Goal: Task Accomplishment & Management: Use online tool/utility

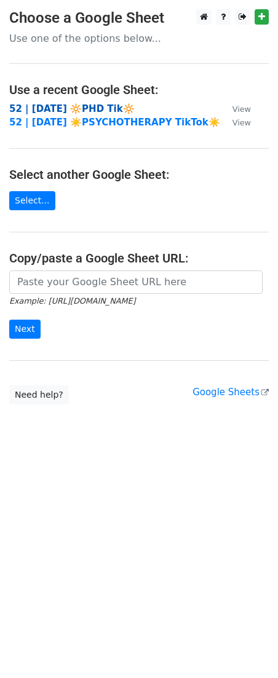
click at [83, 106] on strong "52 | [DATE] 🔆PHD Tik🔆" at bounding box center [71, 108] width 125 height 11
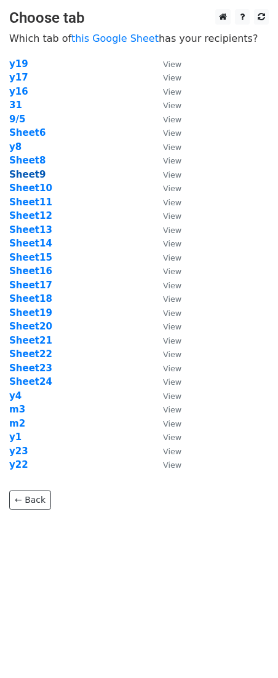
click at [31, 175] on strong "Sheet9" at bounding box center [27, 174] width 36 height 11
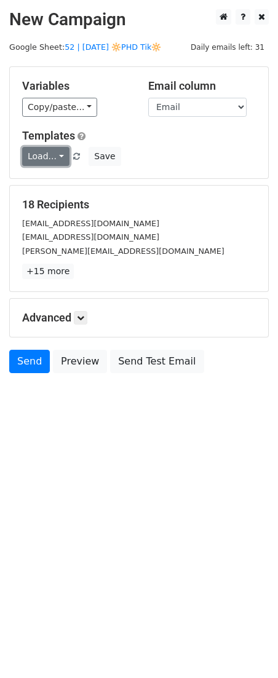
click at [42, 151] on link "Load..." at bounding box center [45, 156] width 47 height 19
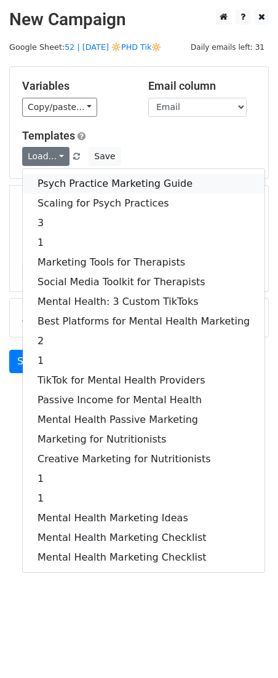
click at [87, 181] on link "Psych Practice Marketing Guide" at bounding box center [144, 184] width 242 height 20
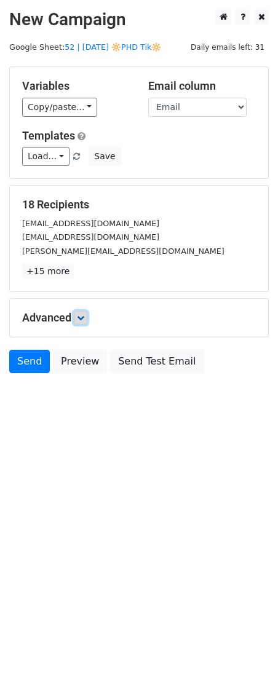
click at [85, 312] on link at bounding box center [81, 318] width 14 height 14
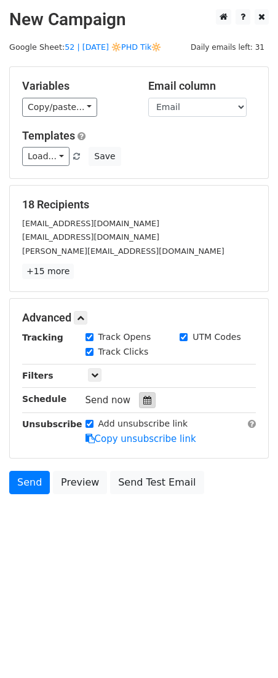
click at [144, 400] on icon at bounding box center [147, 400] width 8 height 9
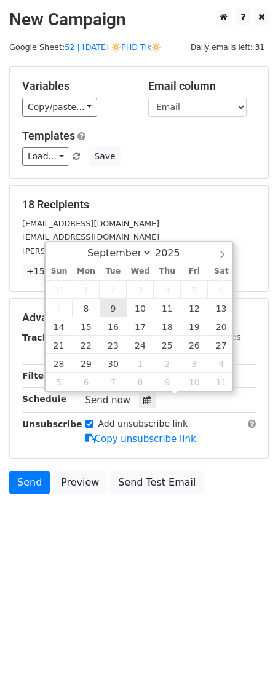
type input "2025-09-09 12:00"
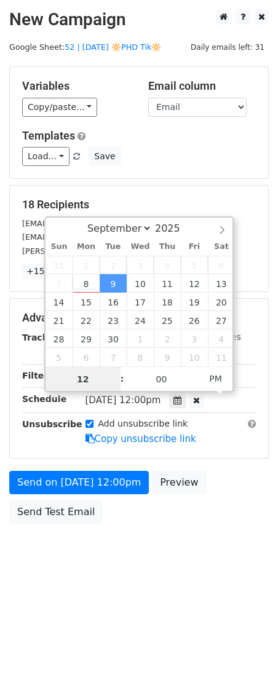
scroll to position [1, 0]
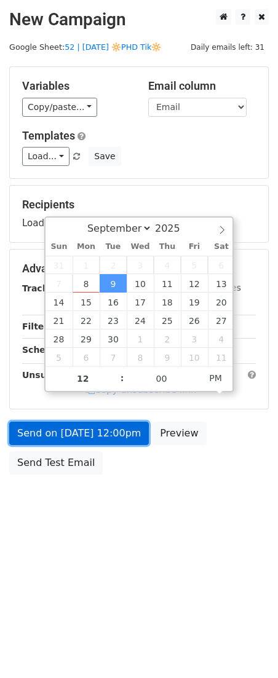
click at [108, 431] on link "Send on Sep 9 at 12:00pm" at bounding box center [79, 433] width 140 height 23
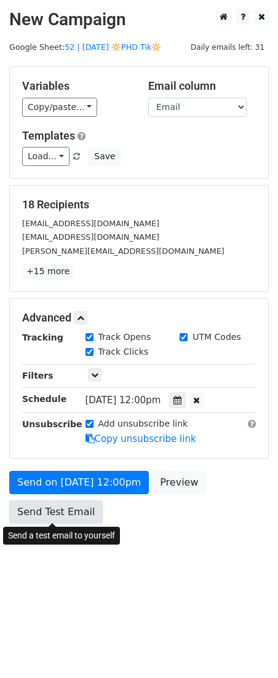
click at [26, 508] on link "Send Test Email" at bounding box center [55, 511] width 93 height 23
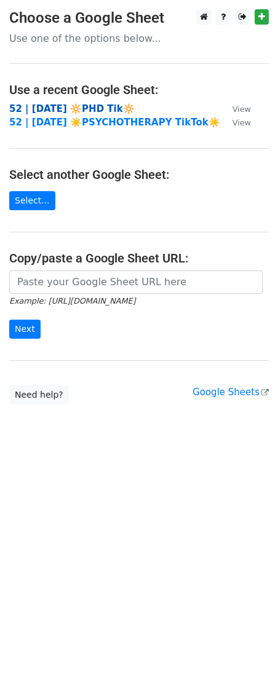
click at [92, 106] on strong "52 | [DATE] 🔆PHD Tik🔆" at bounding box center [71, 108] width 125 height 11
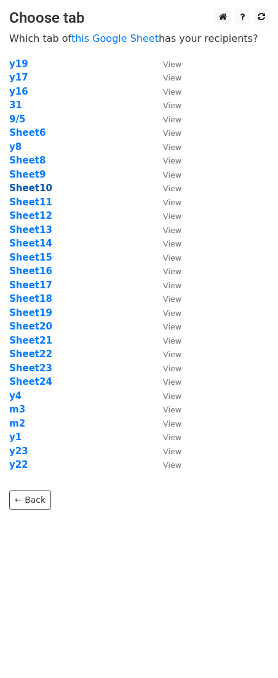
click at [29, 184] on strong "Sheet10" at bounding box center [30, 188] width 43 height 11
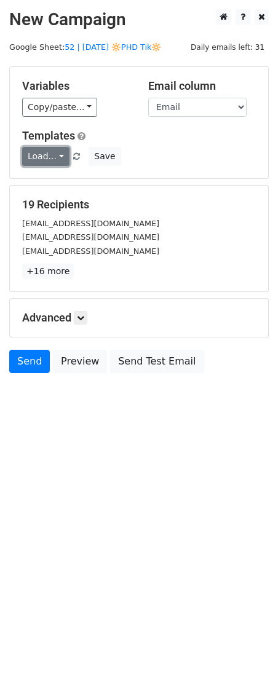
click at [43, 151] on link "Load..." at bounding box center [45, 156] width 47 height 19
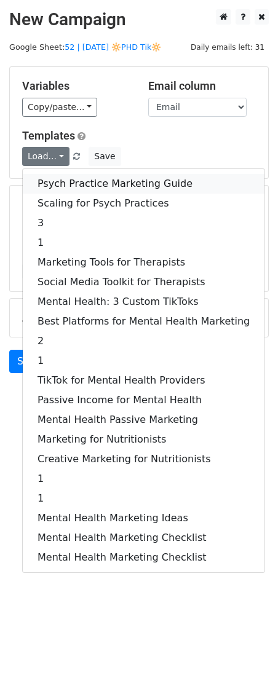
click at [52, 179] on link "Psych Practice Marketing Guide" at bounding box center [144, 184] width 242 height 20
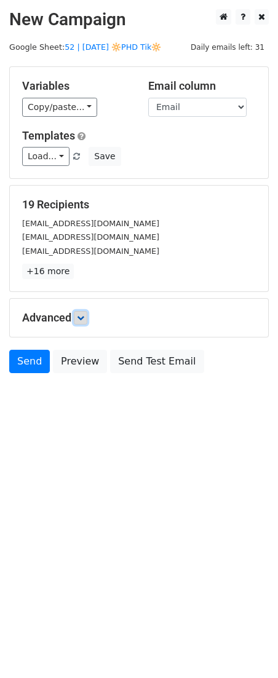
click at [81, 323] on link at bounding box center [81, 318] width 14 height 14
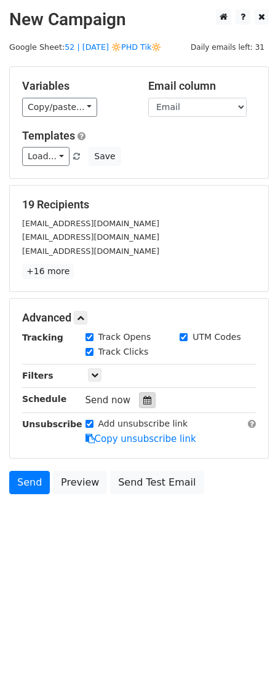
click at [144, 404] on div at bounding box center [147, 400] width 17 height 16
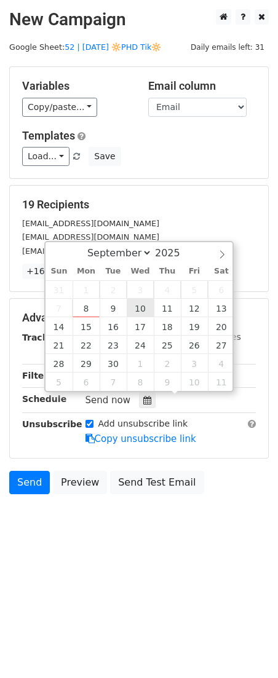
type input "2025-09-10 12:00"
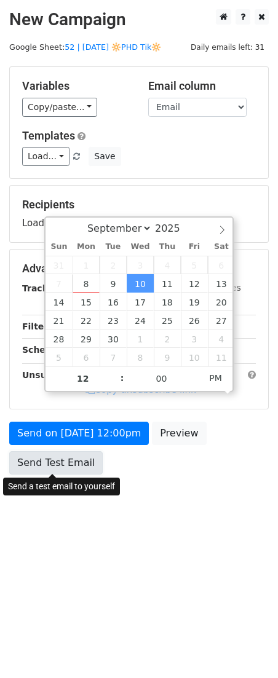
click at [71, 455] on link "Send Test Email" at bounding box center [55, 462] width 93 height 23
